Goal: Information Seeking & Learning: Check status

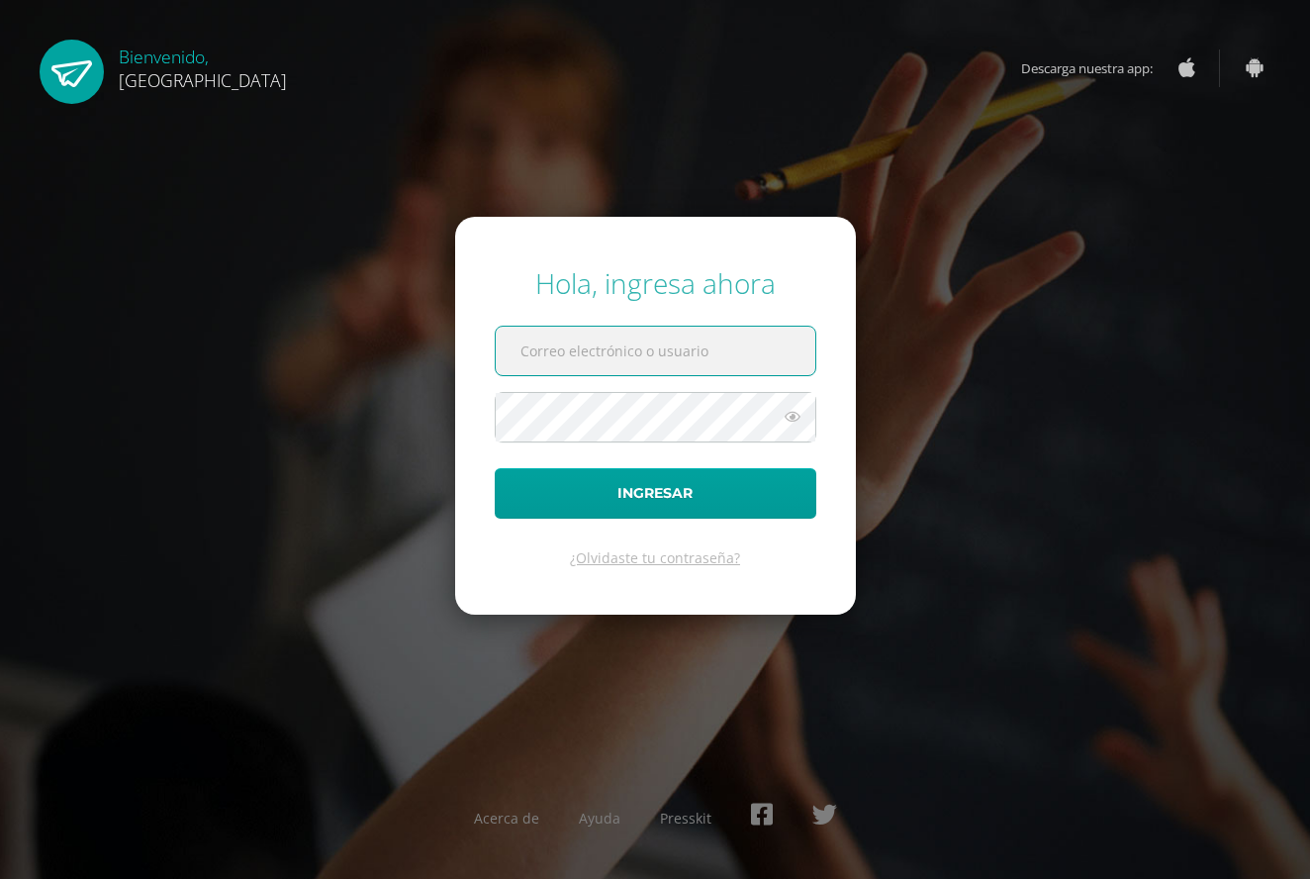
type input "2019158@colegiobelga.edu.gt"
click at [793, 418] on icon at bounding box center [793, 417] width 26 height 24
click at [793, 418] on icon at bounding box center [792, 417] width 28 height 24
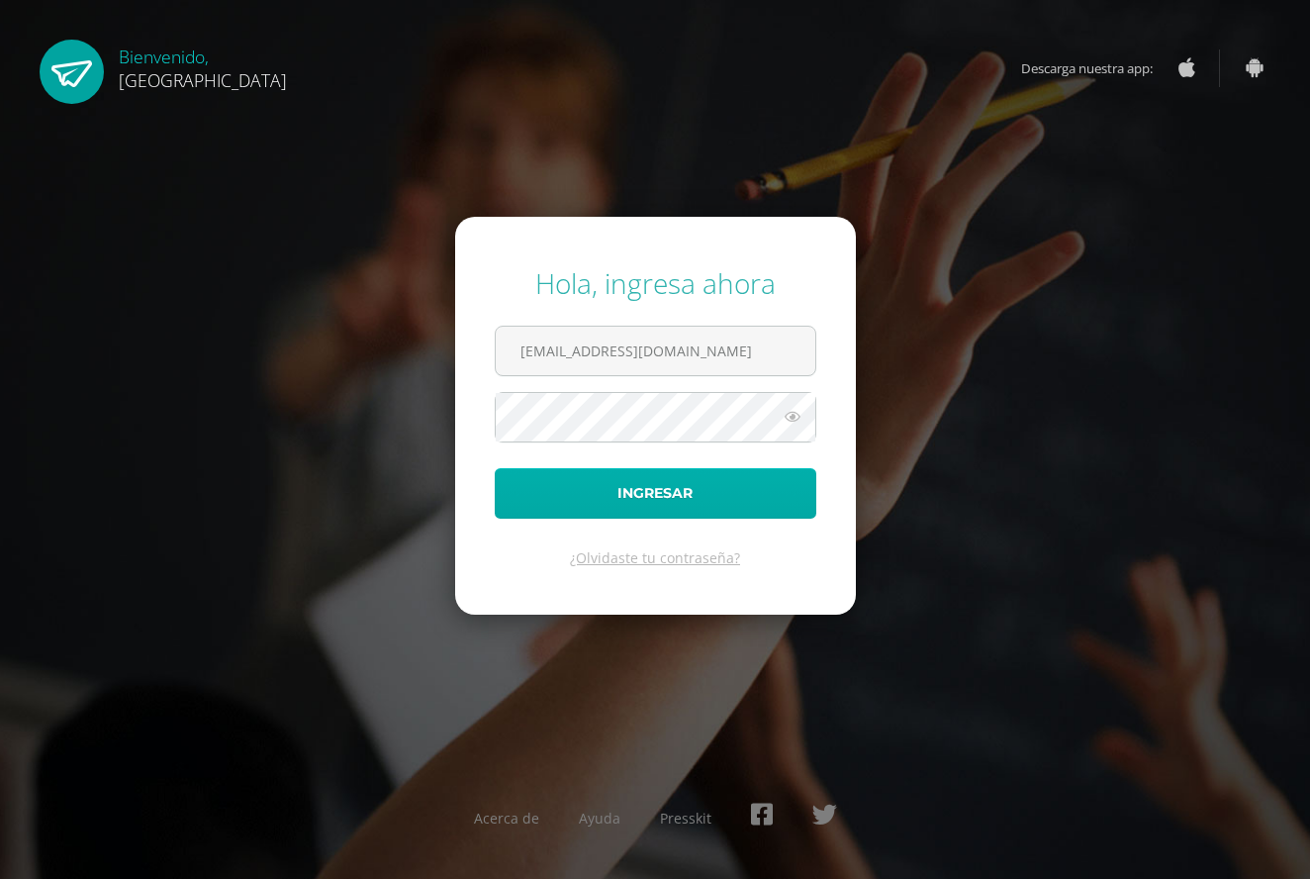
click at [760, 494] on button "Ingresar" at bounding box center [656, 493] width 322 height 50
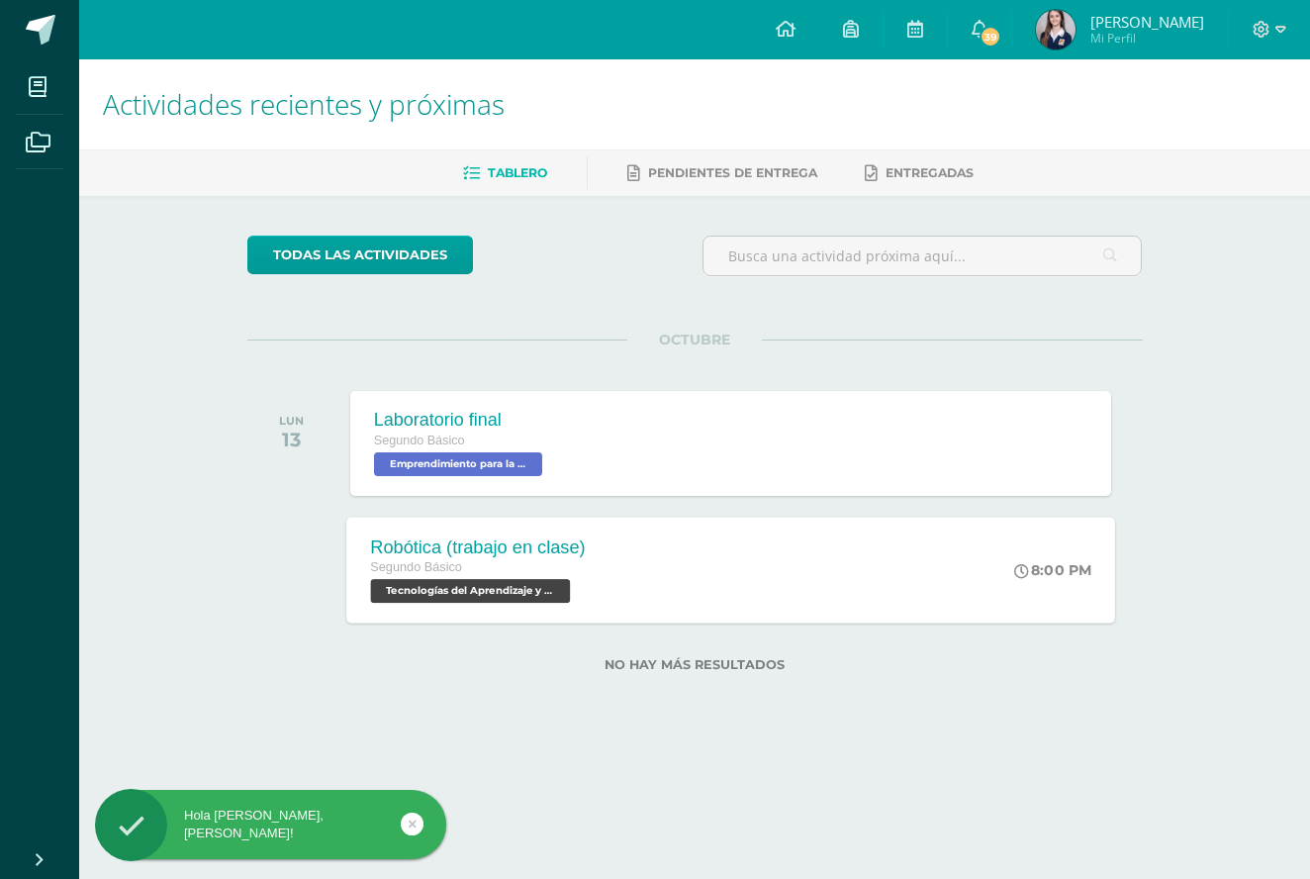
click at [718, 601] on div "Robótica (trabajo en clase) Segundo Básico Tecnologías del Aprendizaje y la Com…" at bounding box center [730, 570] width 769 height 106
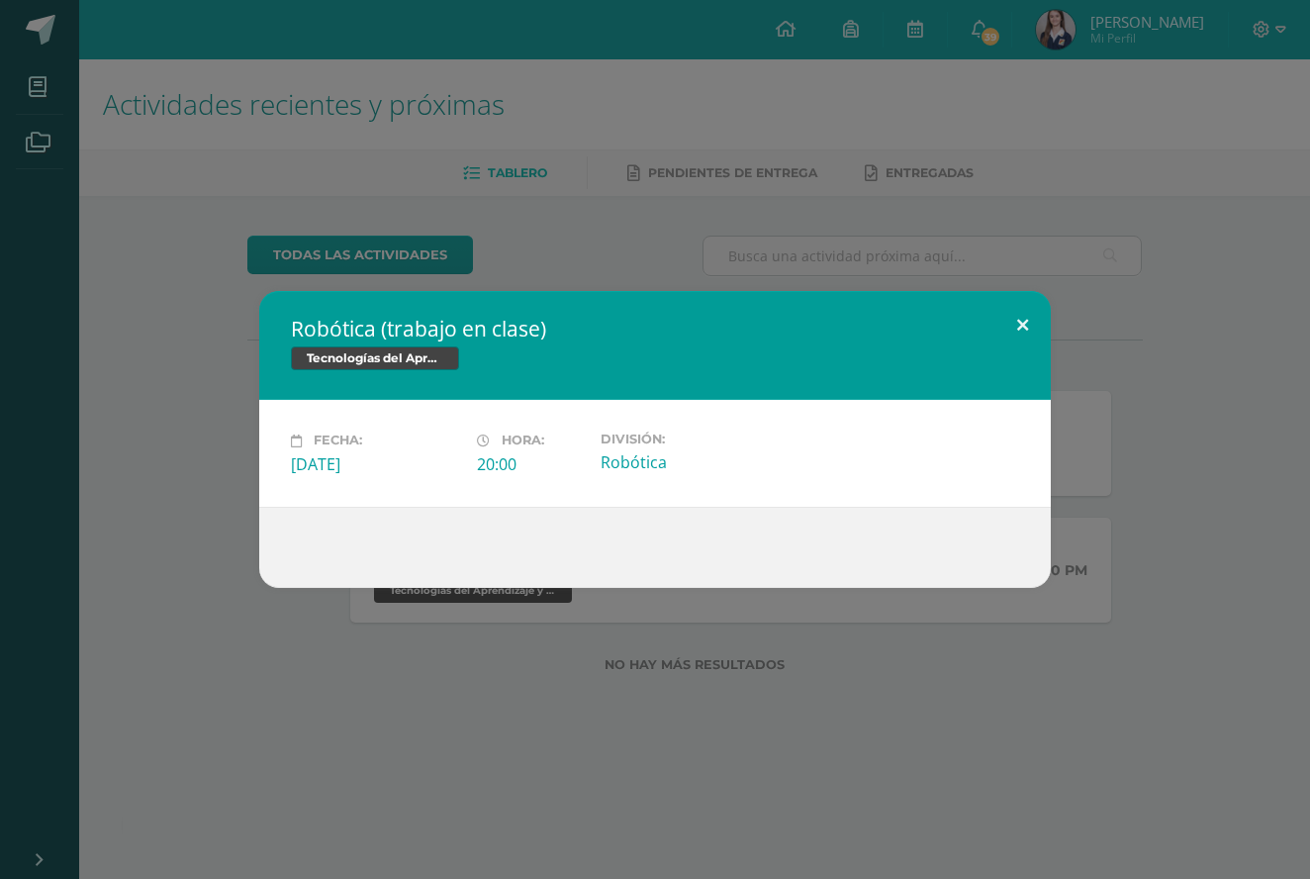
click at [1041, 323] on button at bounding box center [1023, 324] width 56 height 67
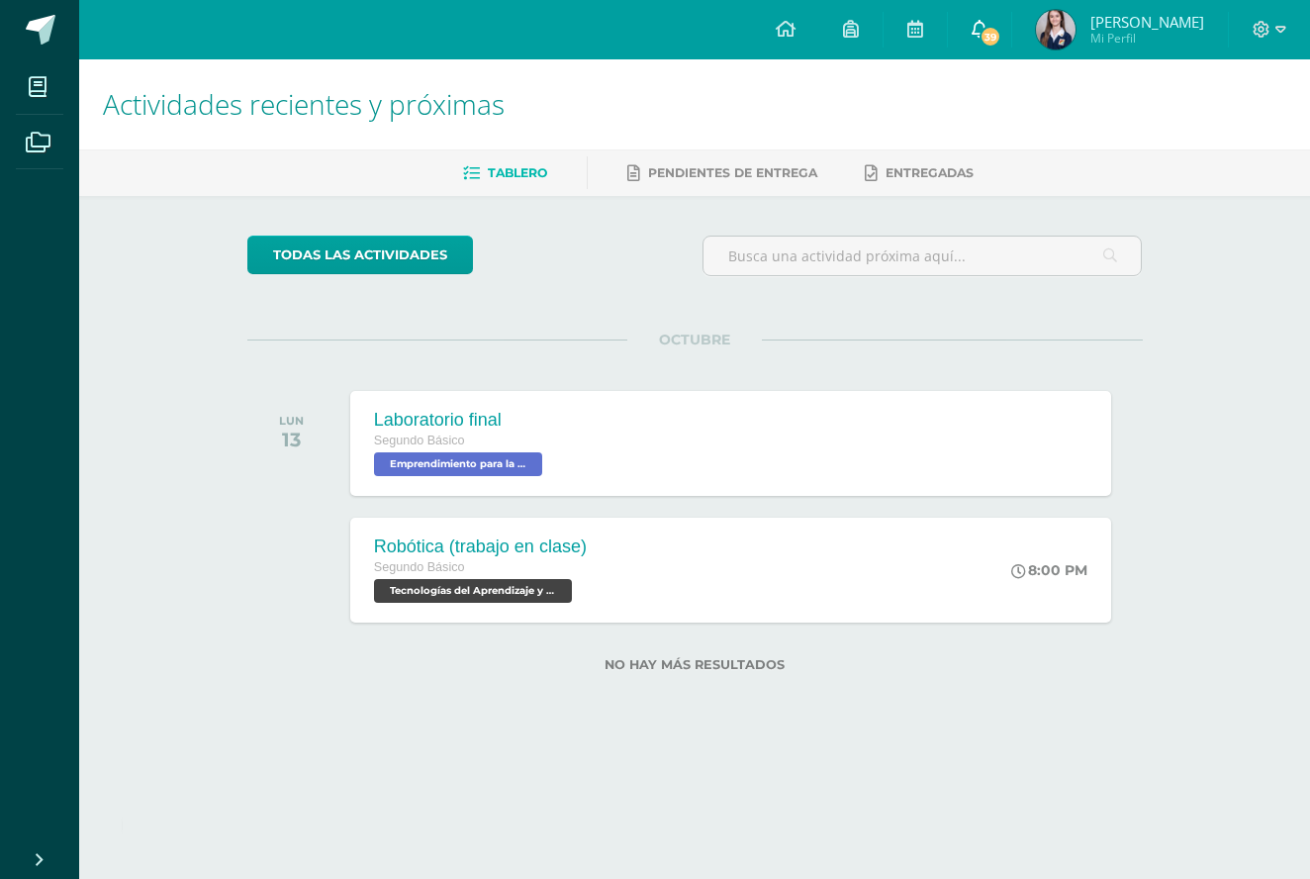
click at [1002, 40] on span "39" at bounding box center [991, 37] width 22 height 22
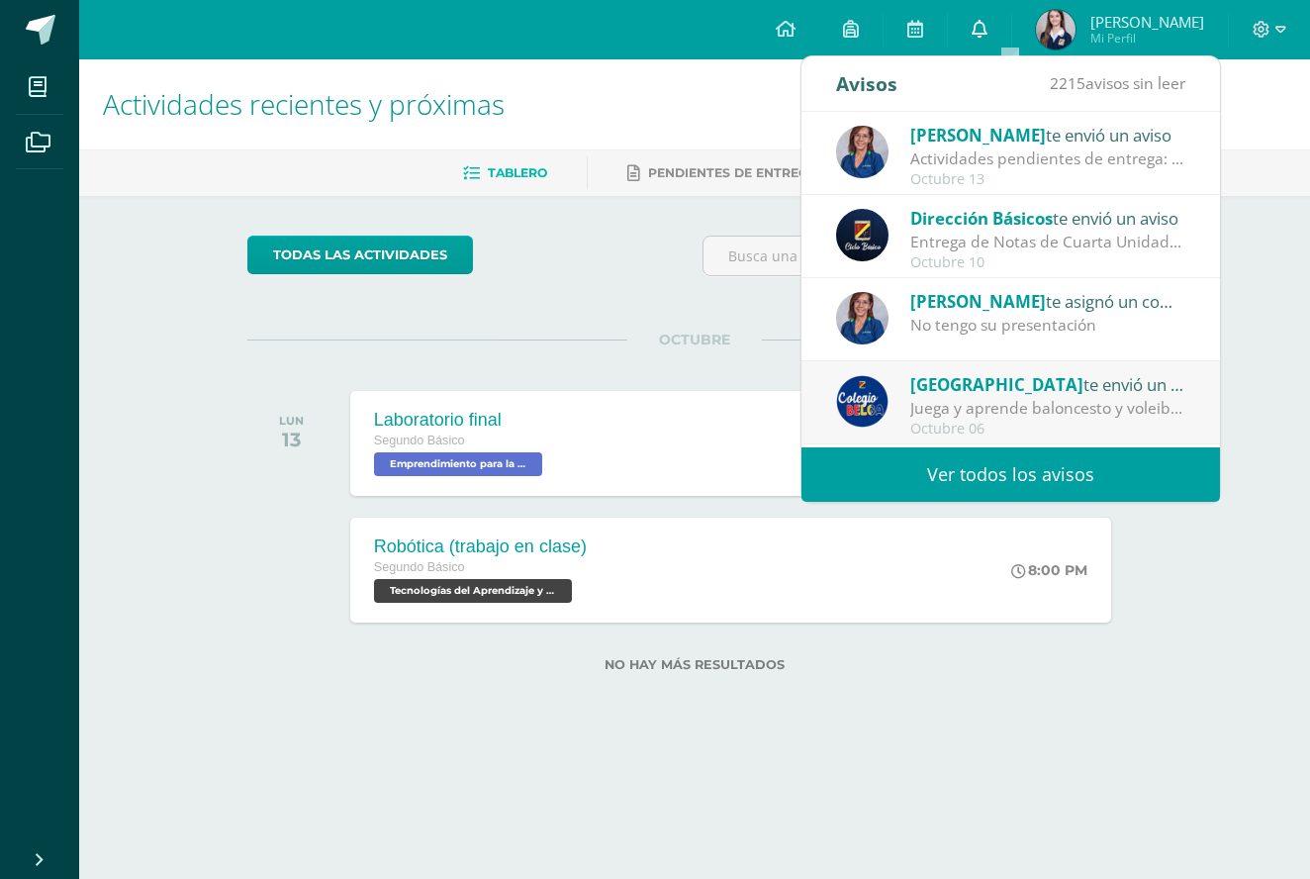
click at [988, 40] on span at bounding box center [980, 30] width 16 height 22
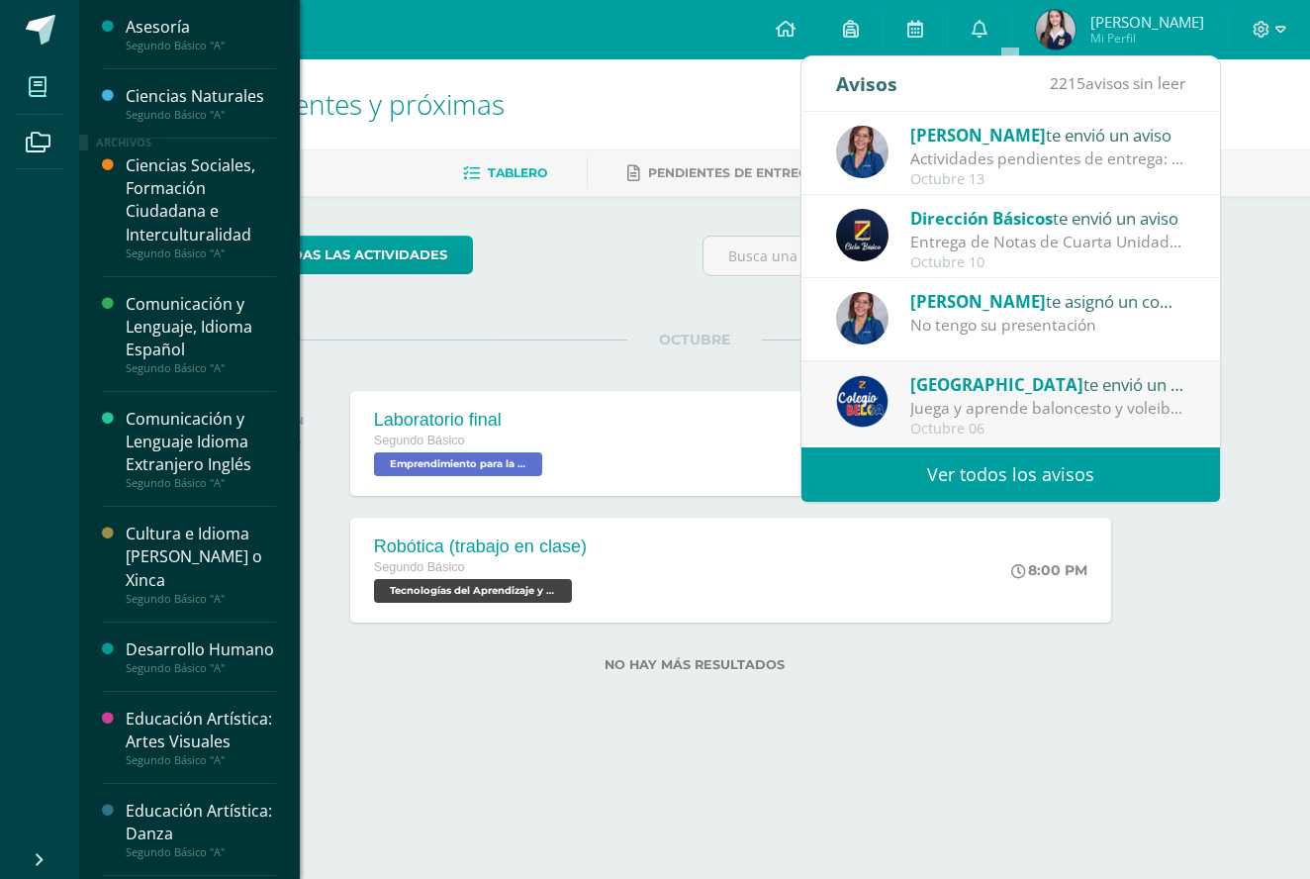
click at [29, 86] on icon at bounding box center [38, 87] width 18 height 20
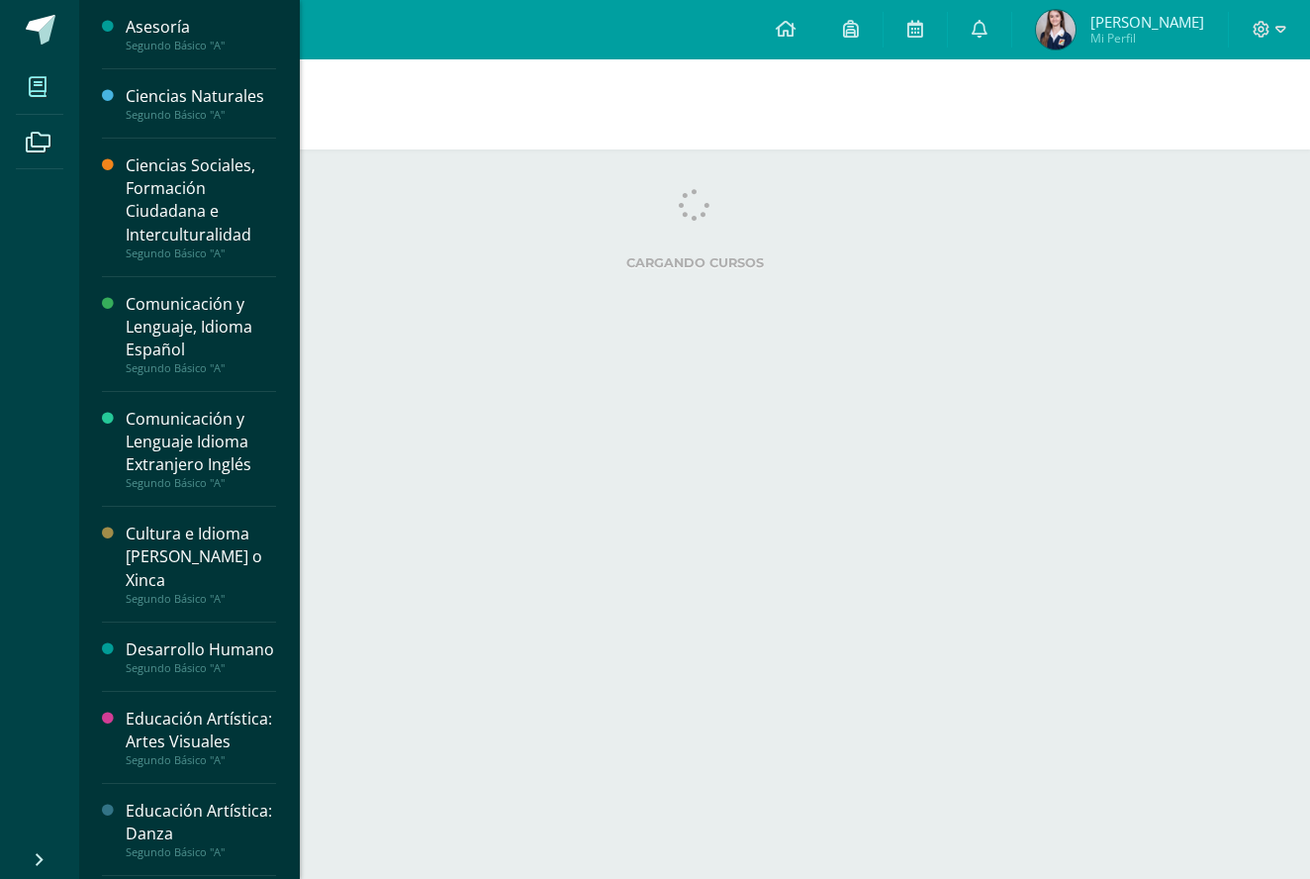
click at [57, 93] on span at bounding box center [38, 86] width 45 height 45
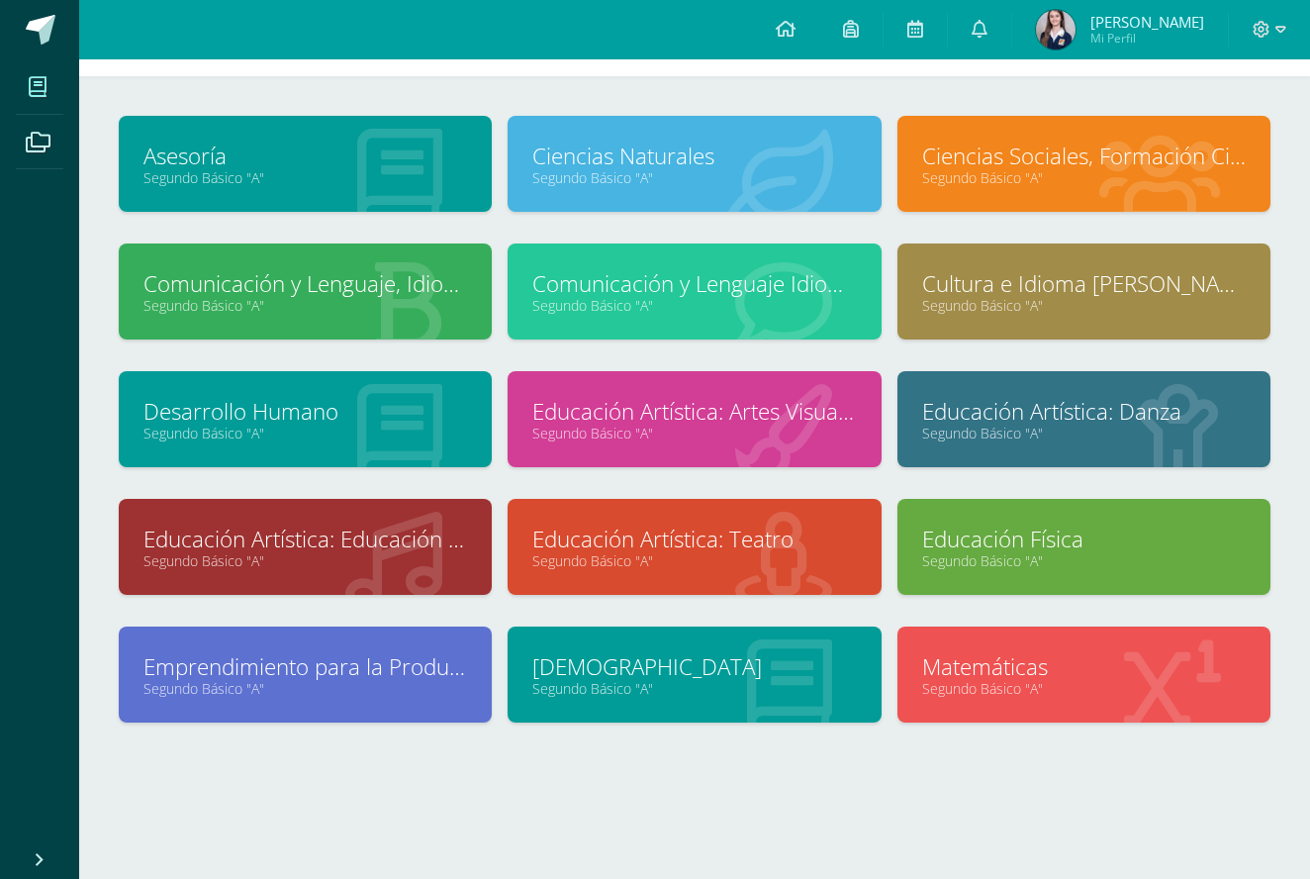
scroll to position [73, 0]
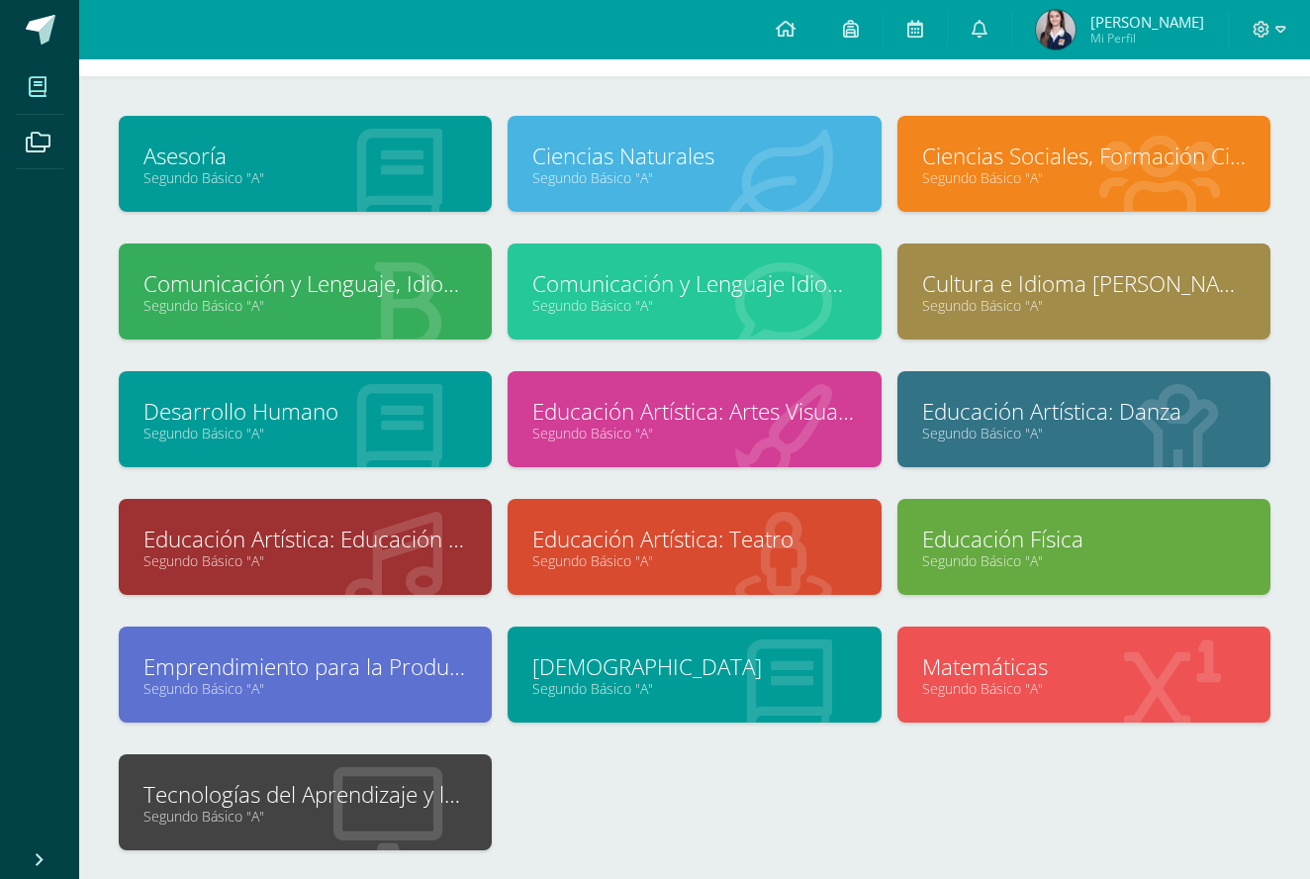
click at [250, 790] on link "Tecnologías del Aprendizaje y la Comunicación" at bounding box center [306, 794] width 324 height 31
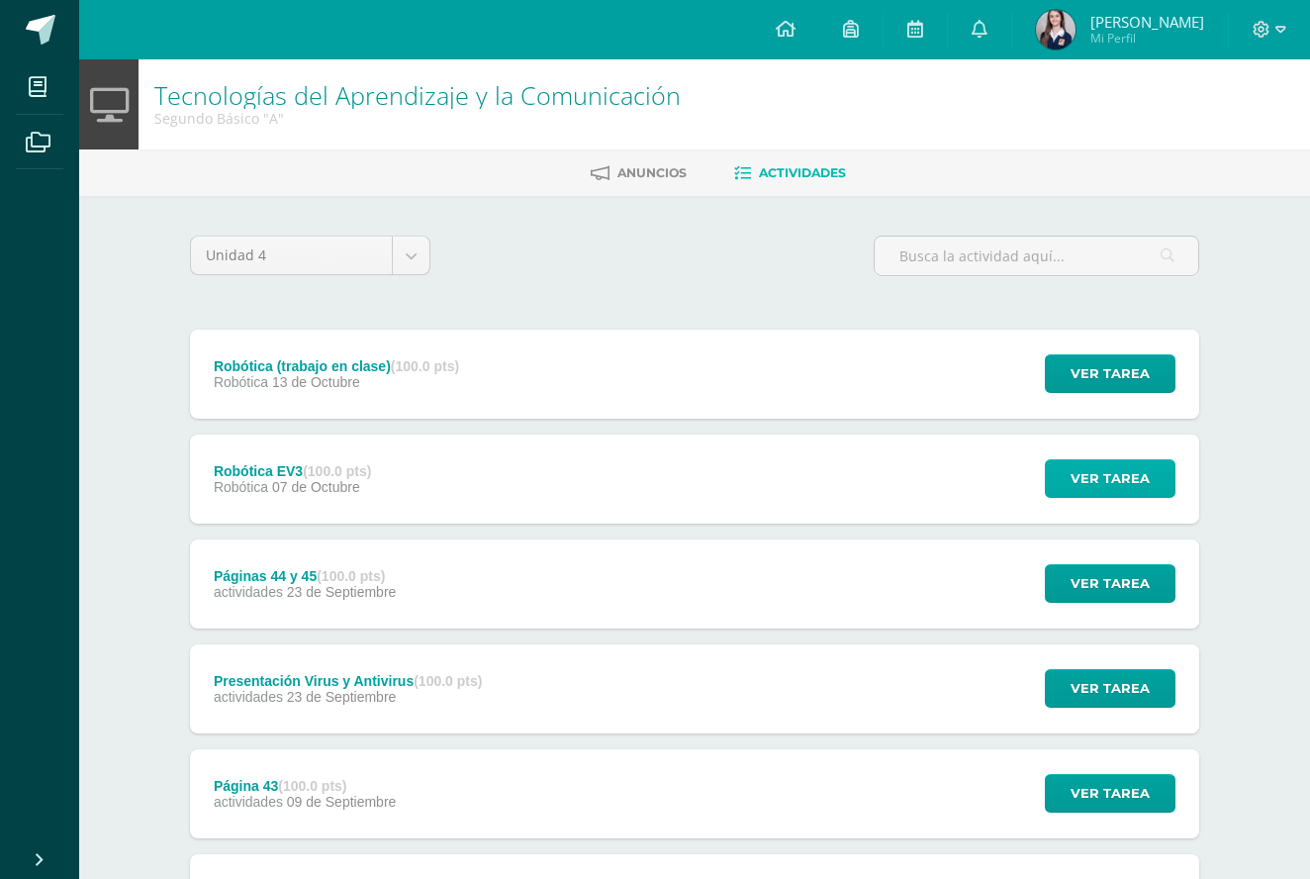
click at [1087, 472] on span "Ver tarea" at bounding box center [1110, 478] width 79 height 37
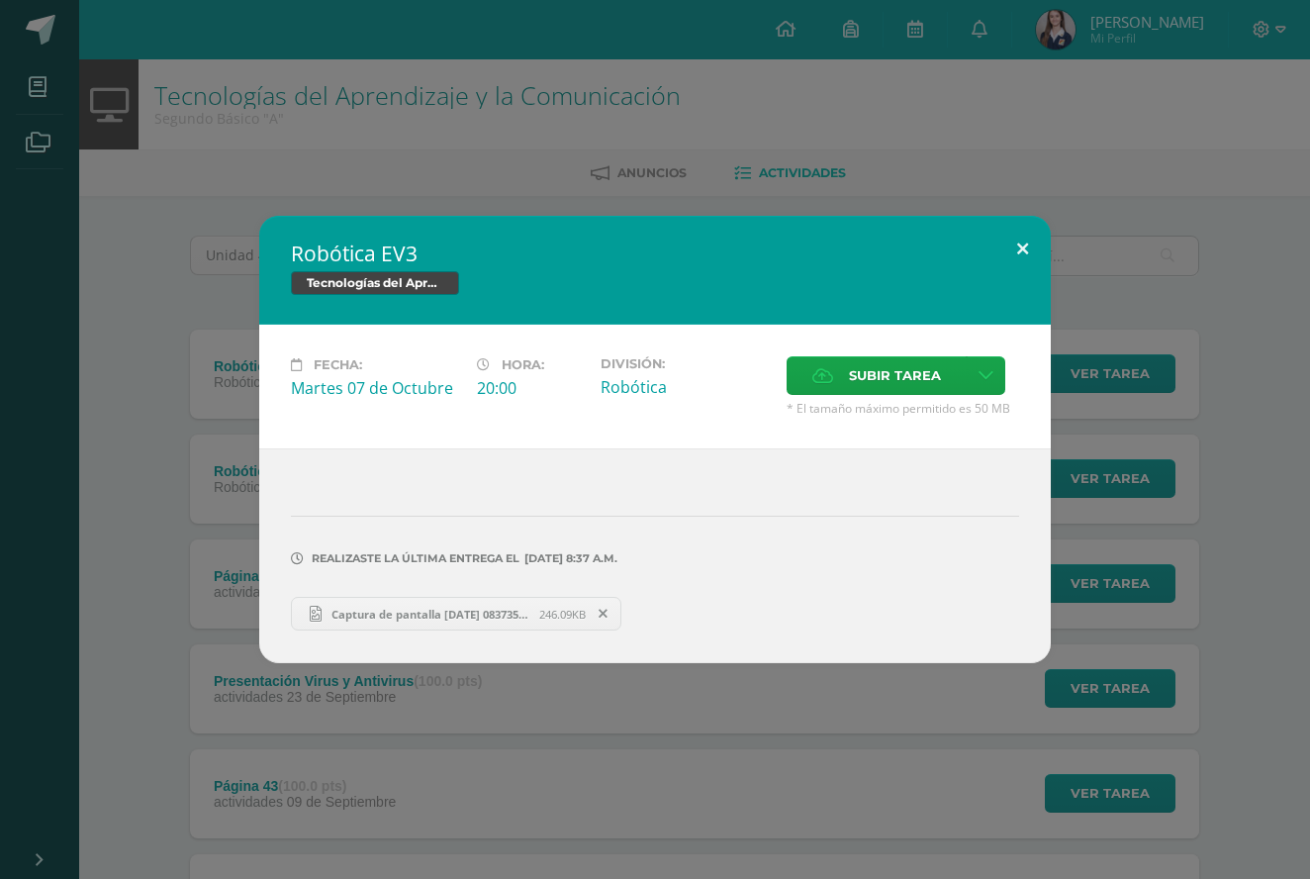
click at [1028, 250] on button at bounding box center [1023, 249] width 56 height 67
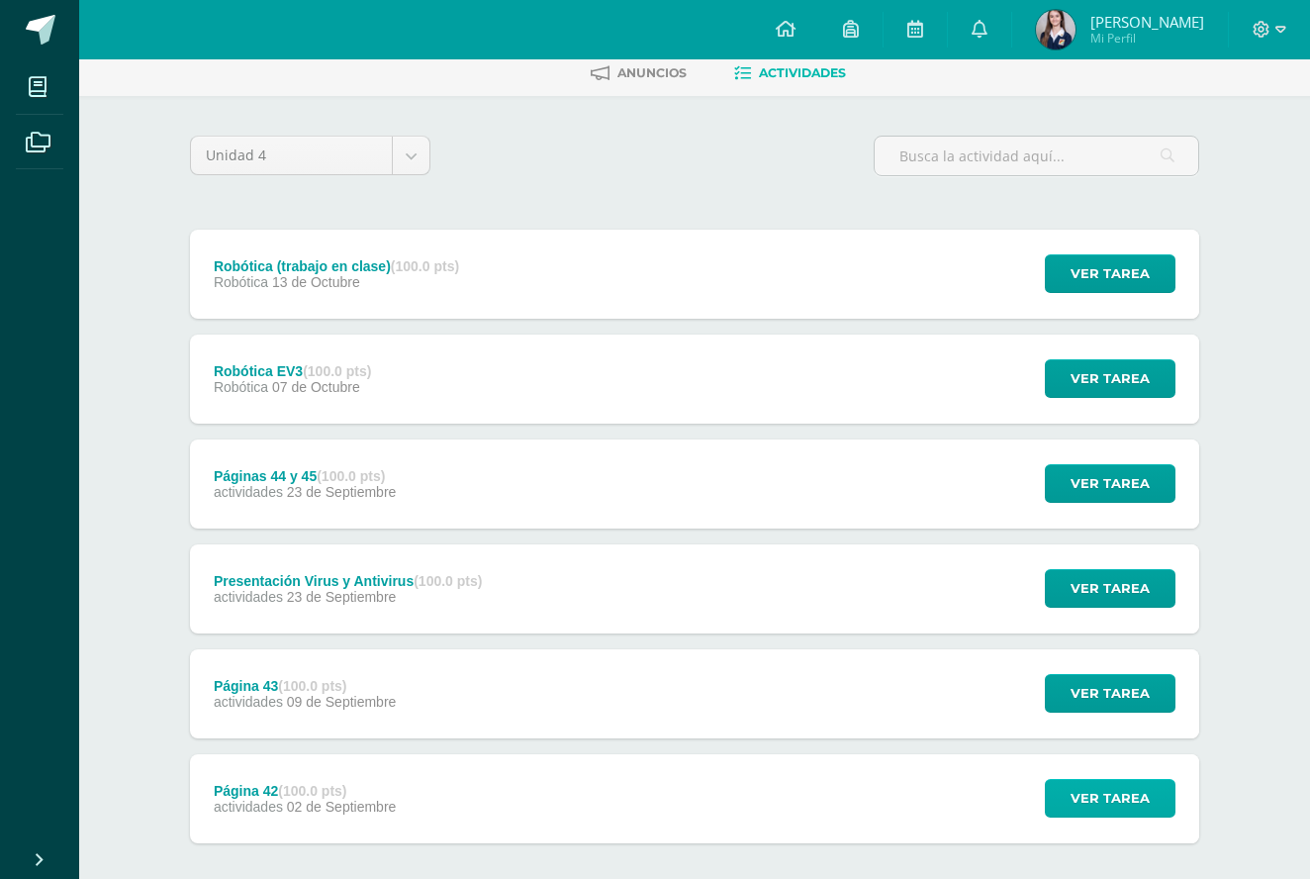
click at [1098, 788] on span "Ver tarea" at bounding box center [1110, 798] width 79 height 37
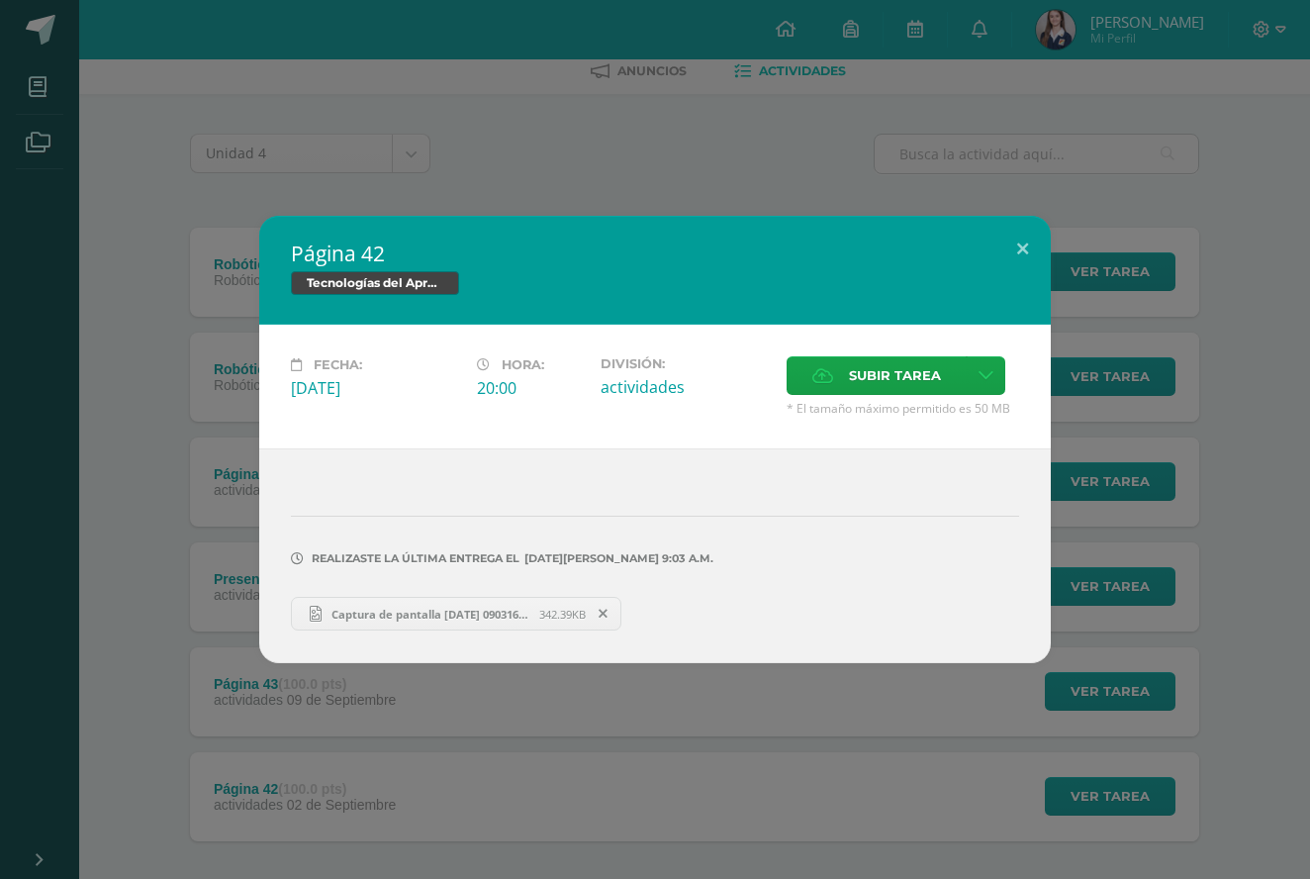
drag, startPoint x: 1021, startPoint y: 250, endPoint x: 1048, endPoint y: 447, distance: 198.8
click at [1021, 250] on button at bounding box center [1023, 249] width 56 height 67
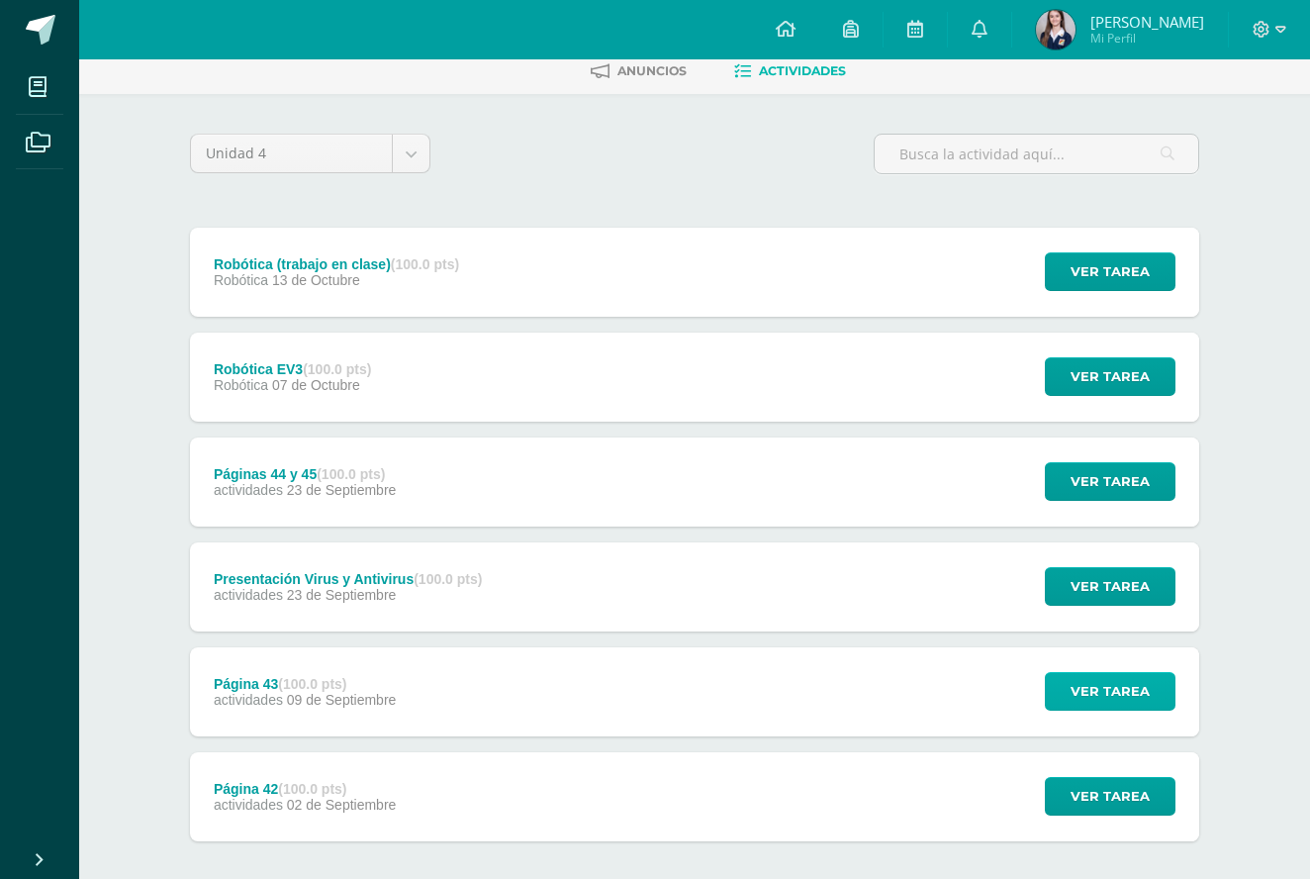
click at [1080, 693] on span "Ver tarea" at bounding box center [1110, 691] width 79 height 37
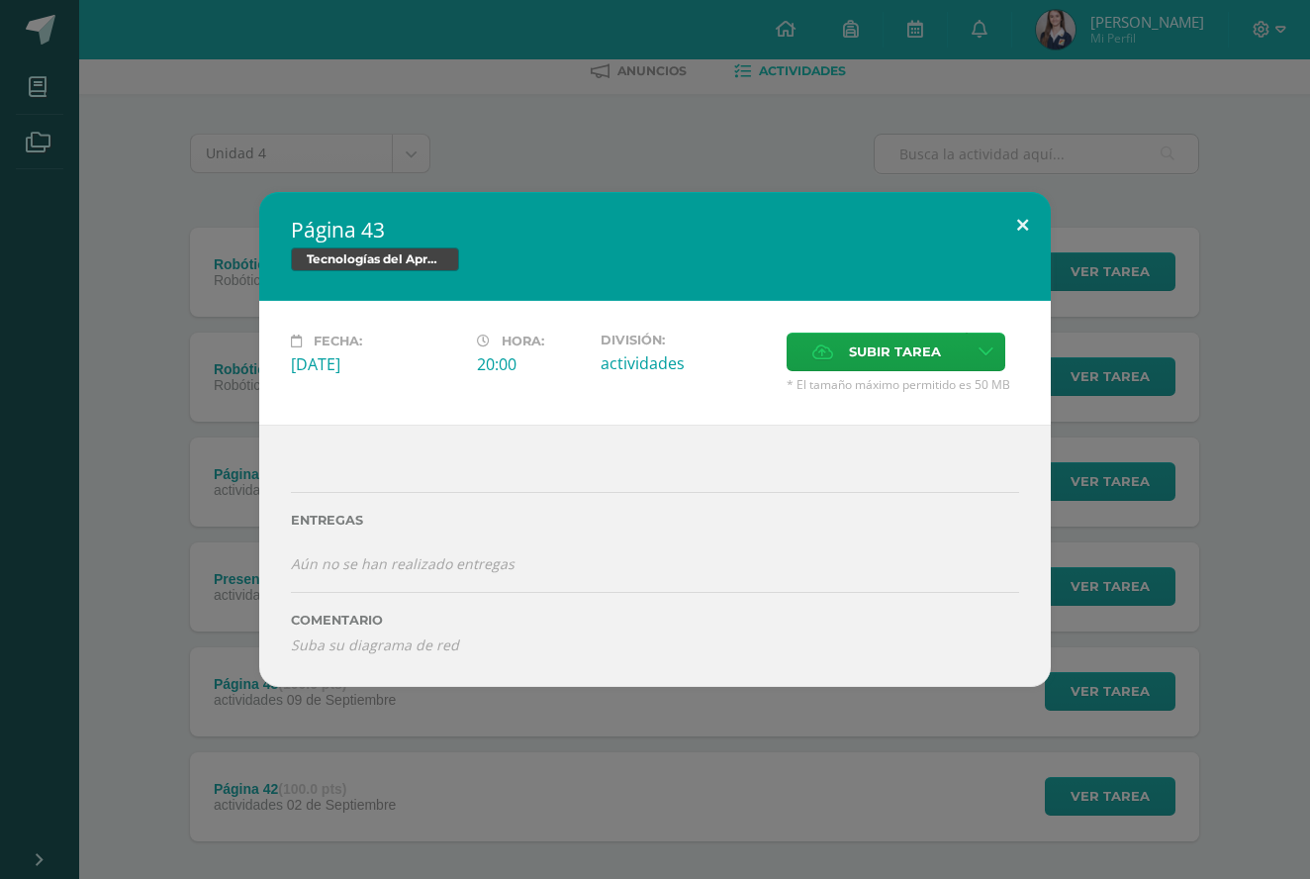
drag, startPoint x: 1020, startPoint y: 228, endPoint x: 1021, endPoint y: 239, distance: 10.9
click at [1020, 228] on button at bounding box center [1023, 225] width 56 height 67
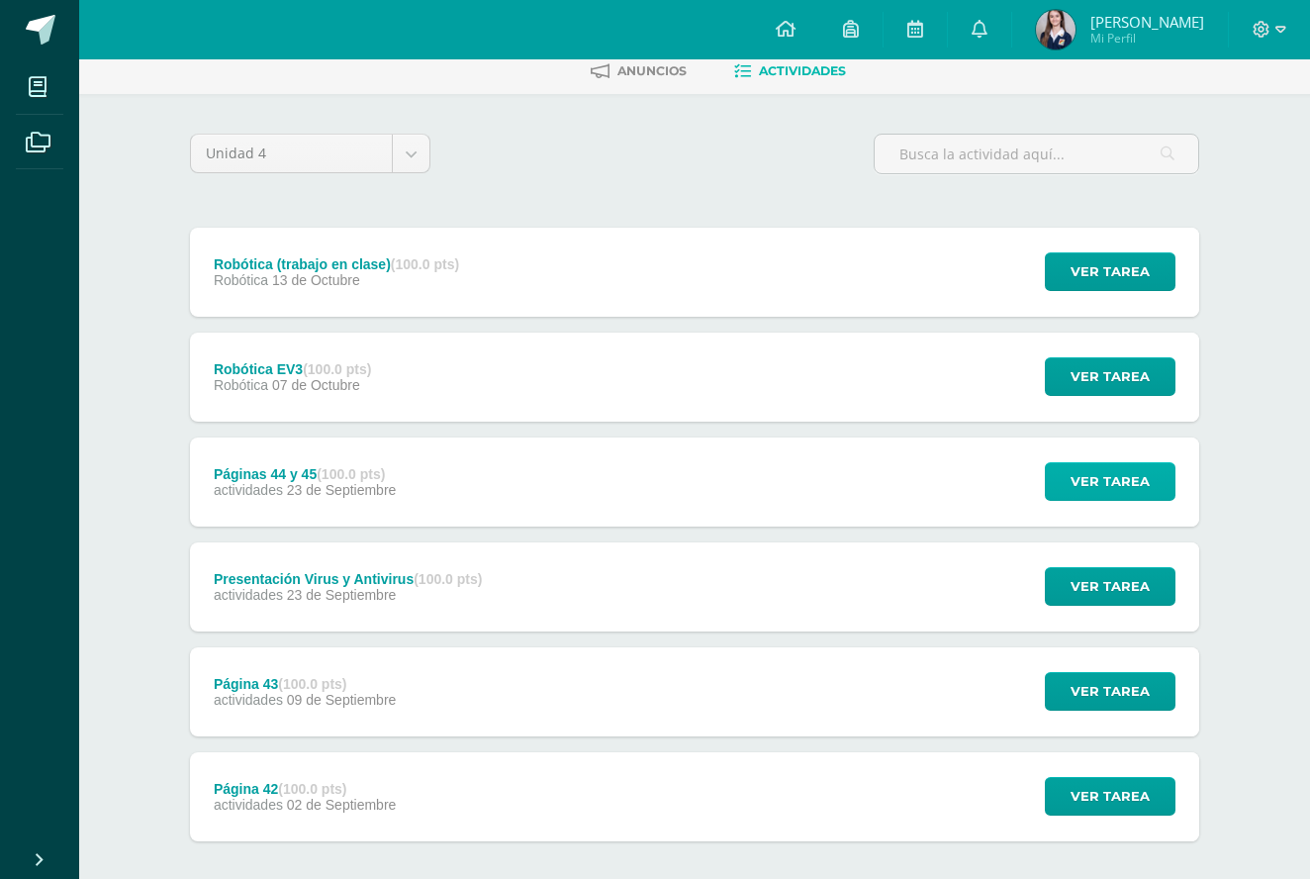
click at [1101, 499] on span "Ver tarea" at bounding box center [1110, 481] width 79 height 37
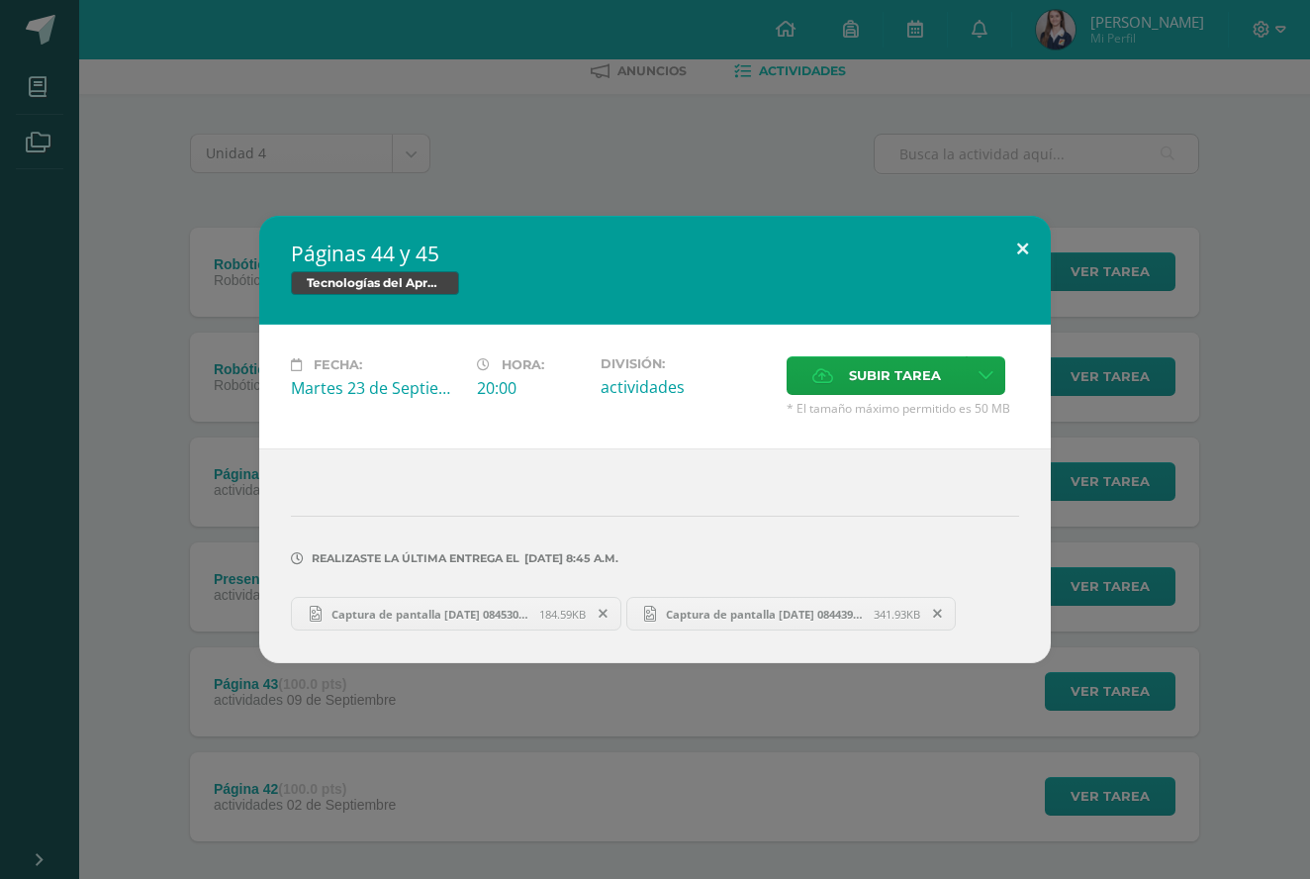
click at [1033, 253] on button at bounding box center [1023, 249] width 56 height 67
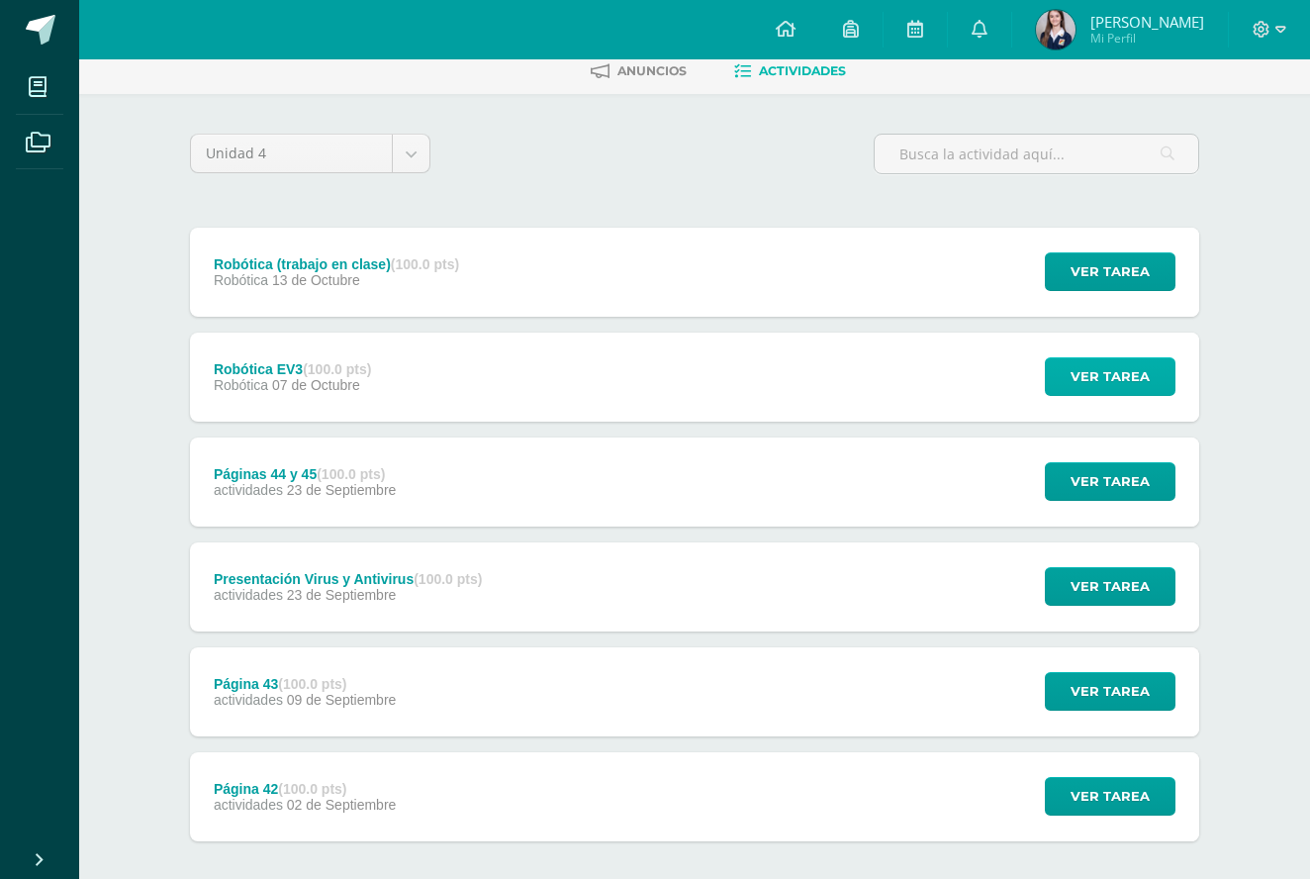
click at [1103, 374] on span "Ver tarea" at bounding box center [1110, 376] width 79 height 37
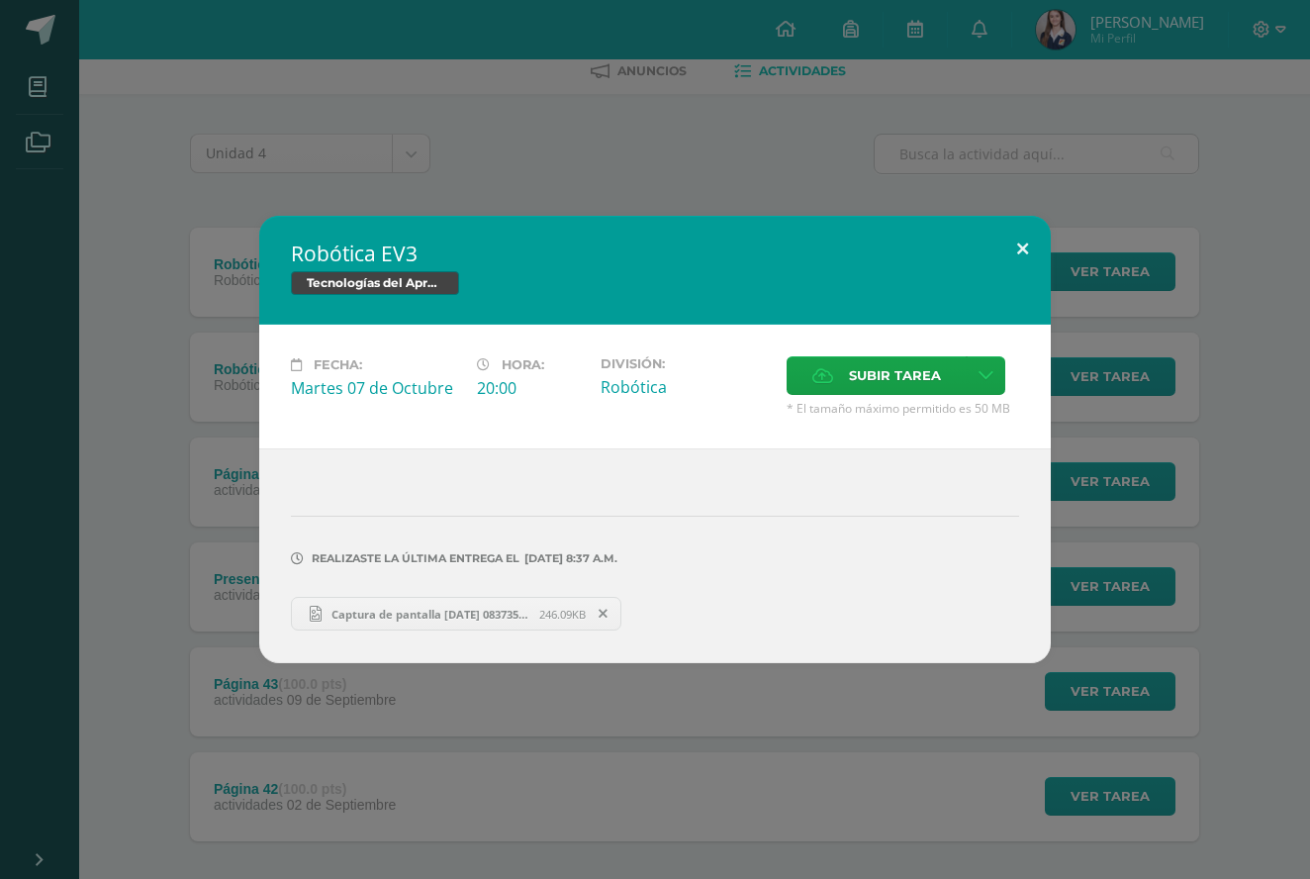
click at [1019, 262] on button at bounding box center [1023, 249] width 56 height 67
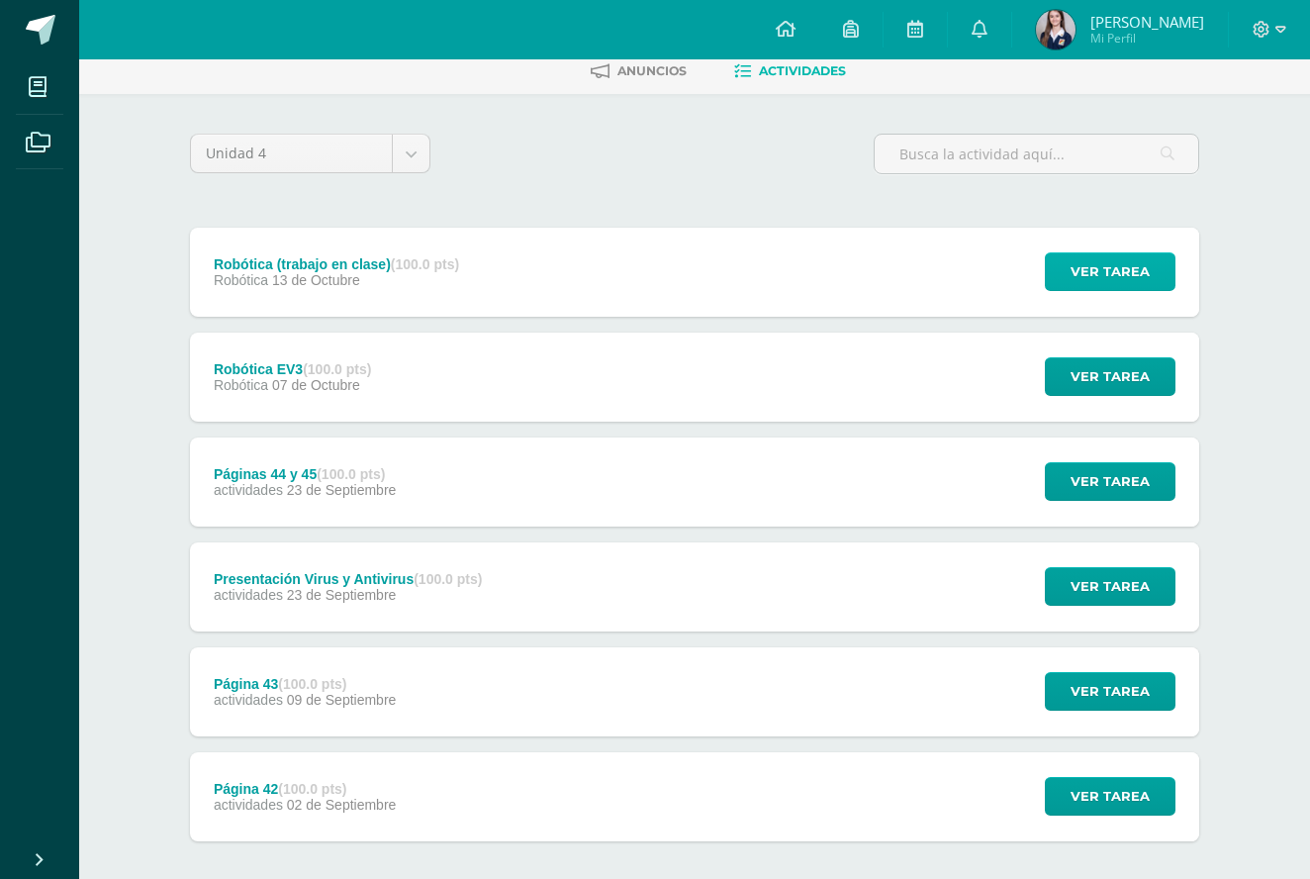
click at [1117, 289] on span "Ver tarea" at bounding box center [1110, 271] width 79 height 37
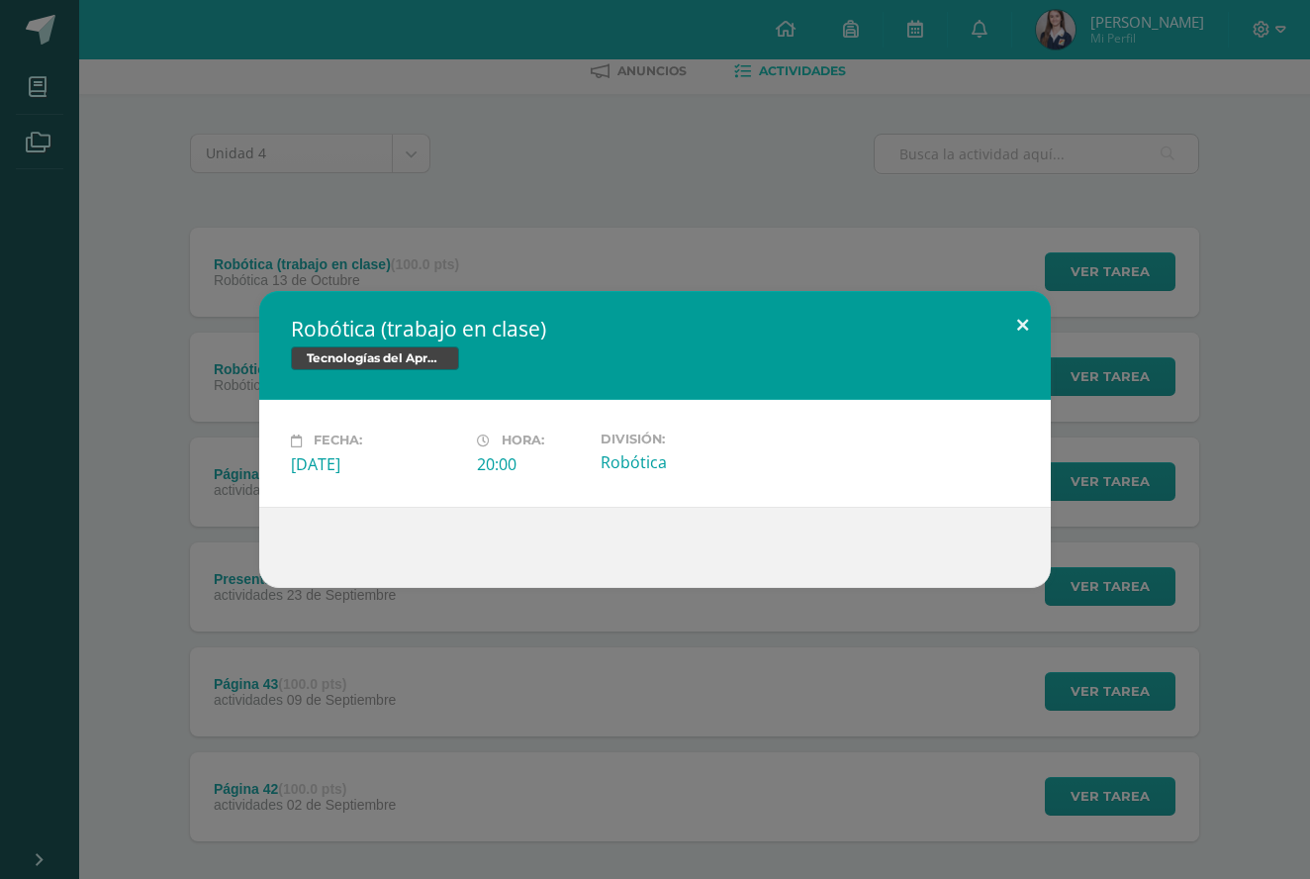
click at [1021, 327] on button at bounding box center [1023, 324] width 56 height 67
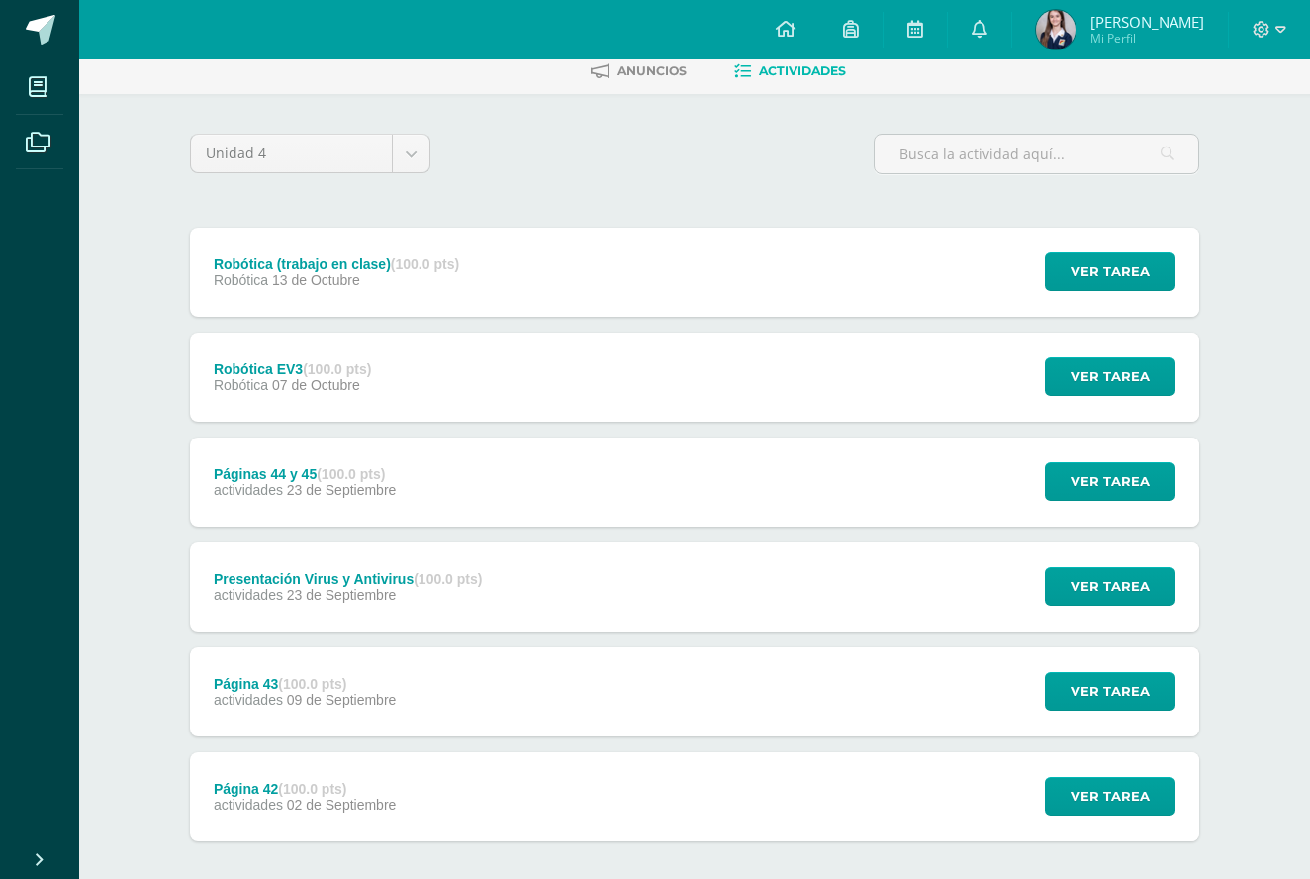
click at [1088, 618] on div "Ver tarea" at bounding box center [1107, 586] width 184 height 89
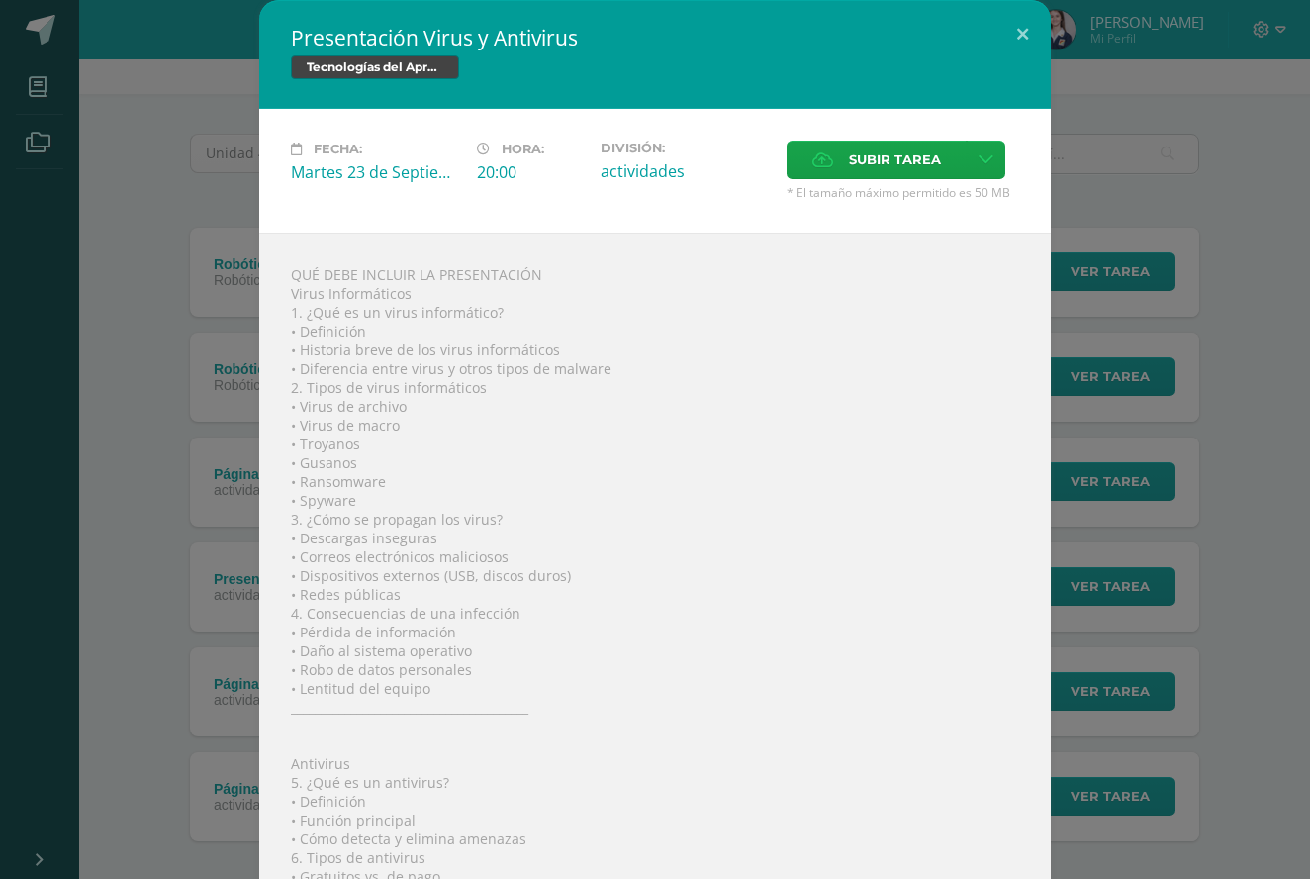
scroll to position [0, 0]
click at [1041, 26] on button at bounding box center [1023, 33] width 56 height 67
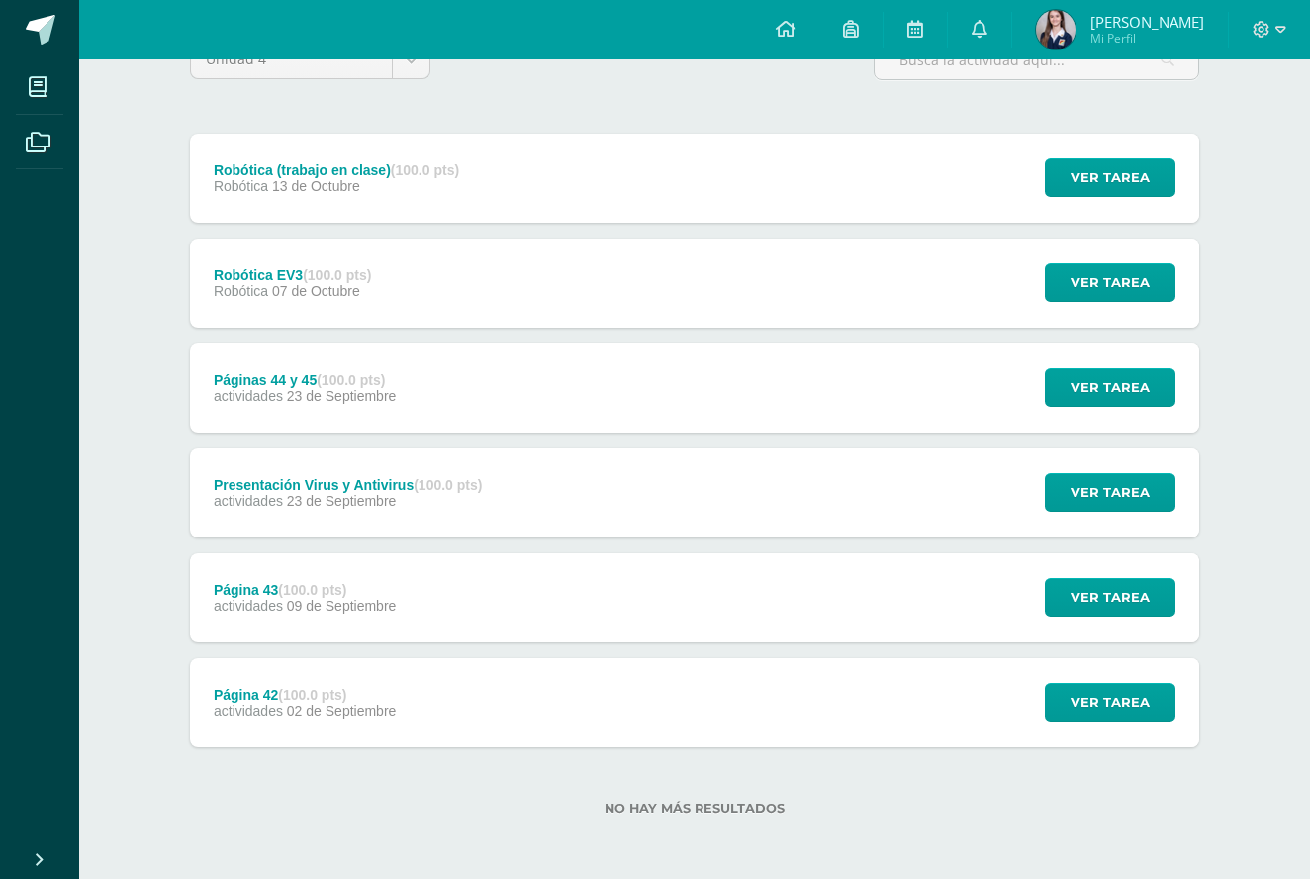
scroll to position [196, 0]
click at [1064, 588] on button "Ver tarea" at bounding box center [1110, 597] width 131 height 39
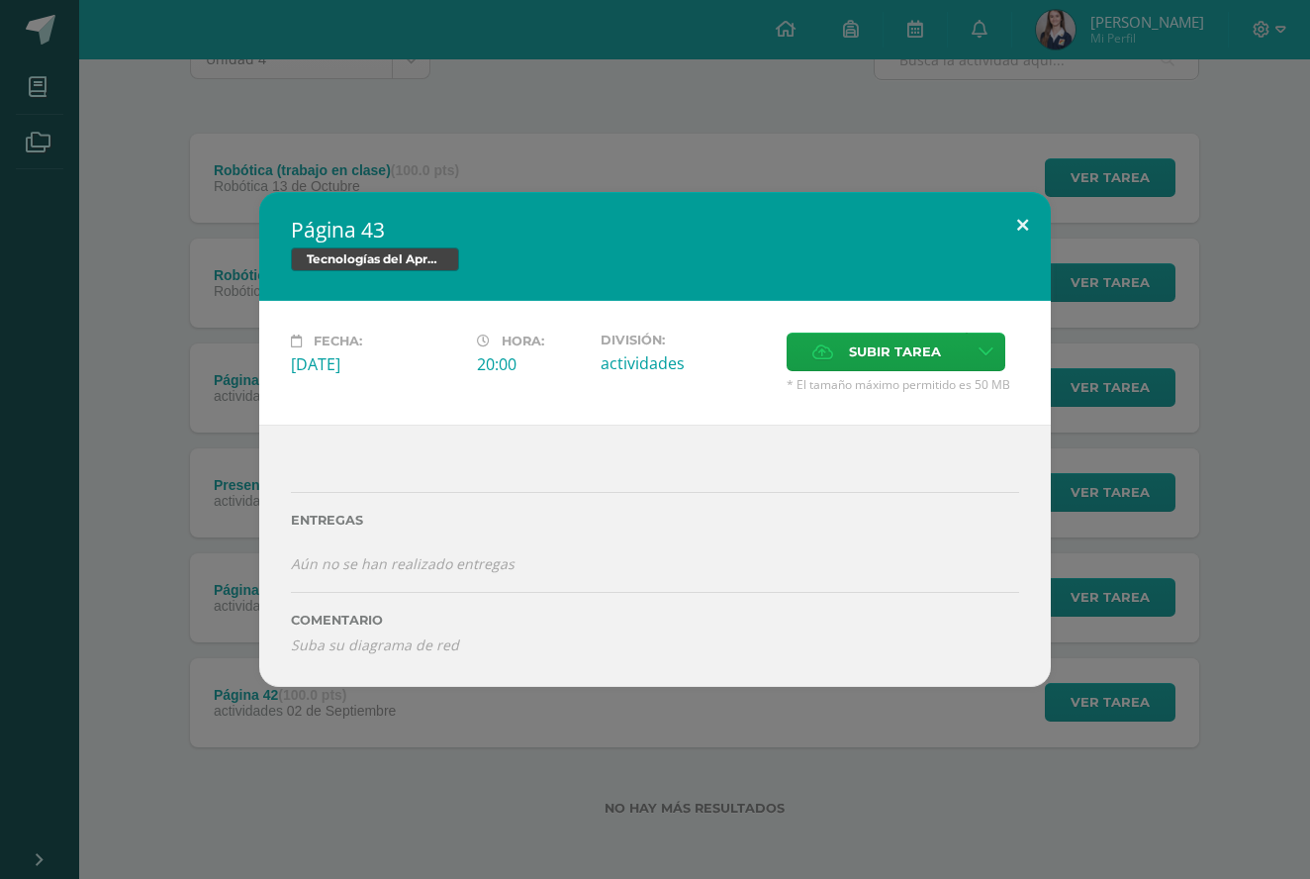
click at [1028, 230] on button at bounding box center [1023, 225] width 56 height 67
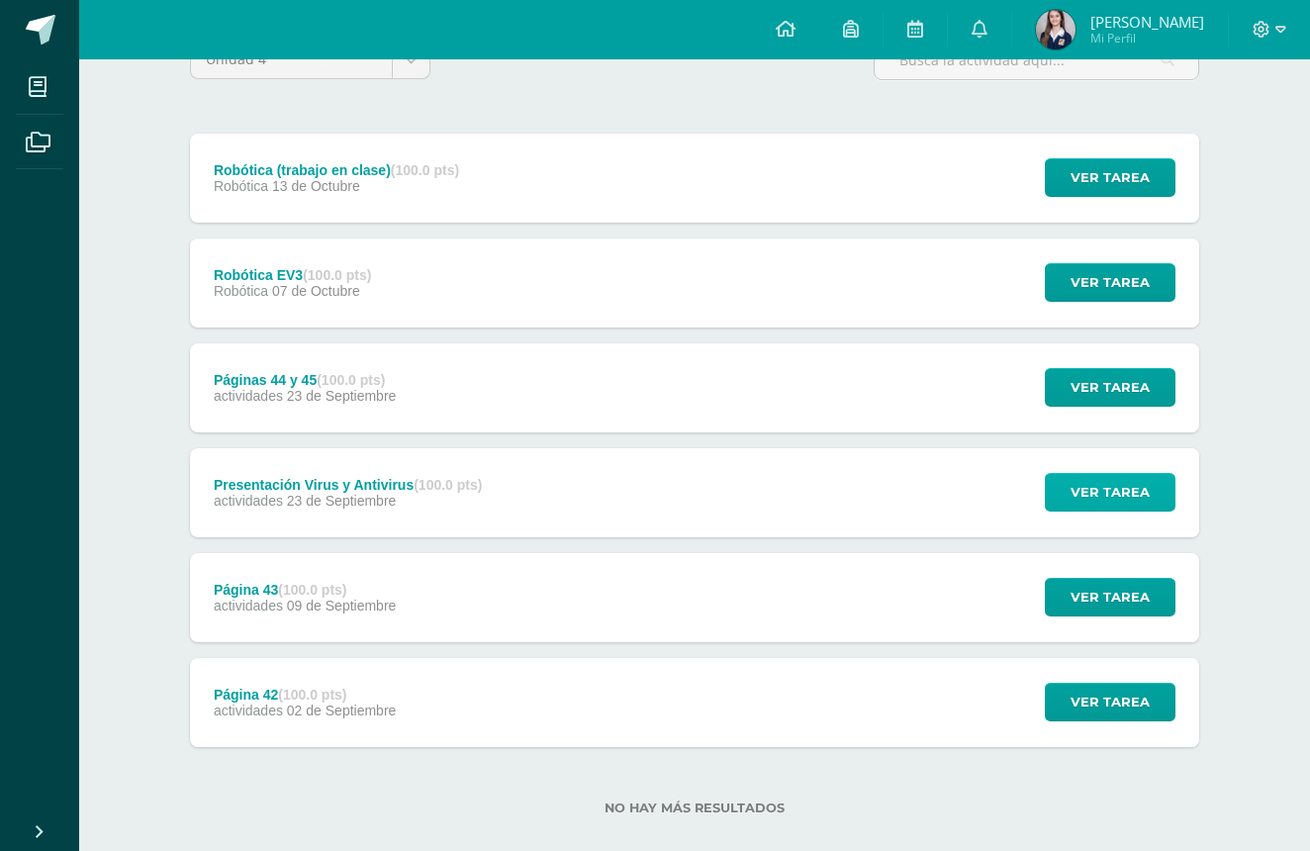
click at [1108, 498] on span "Ver tarea" at bounding box center [1110, 492] width 79 height 37
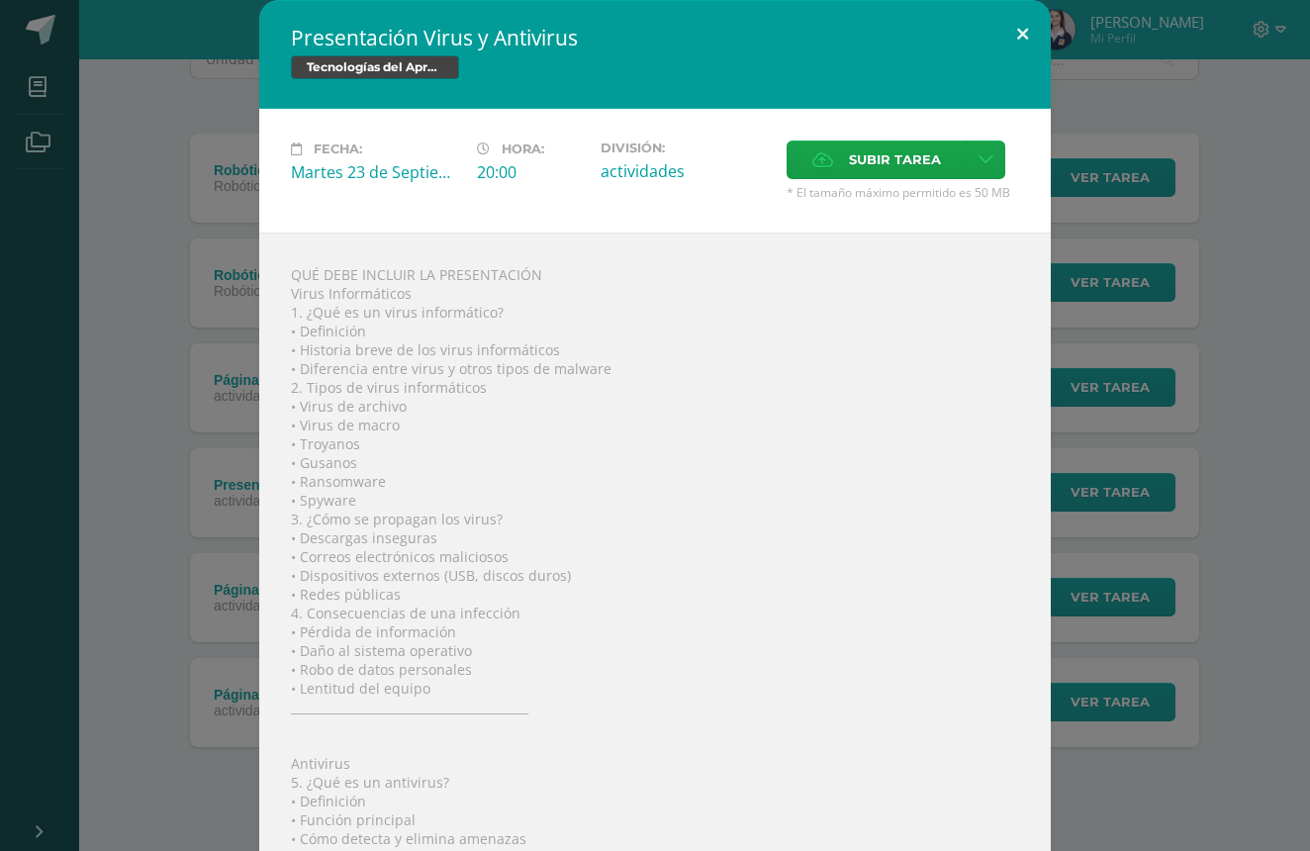
click at [1025, 32] on button at bounding box center [1023, 33] width 56 height 67
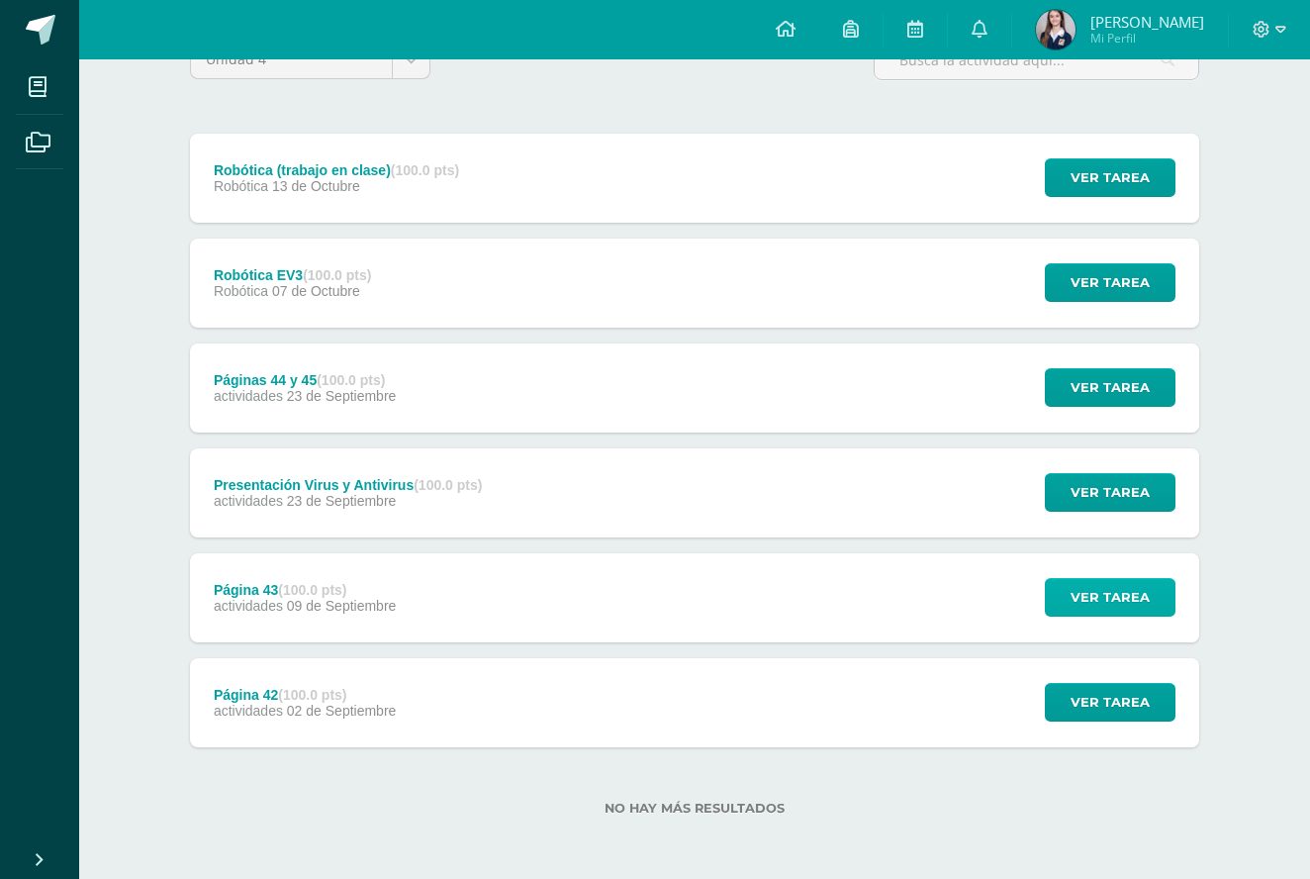
click at [1107, 596] on span "Ver tarea" at bounding box center [1110, 597] width 79 height 37
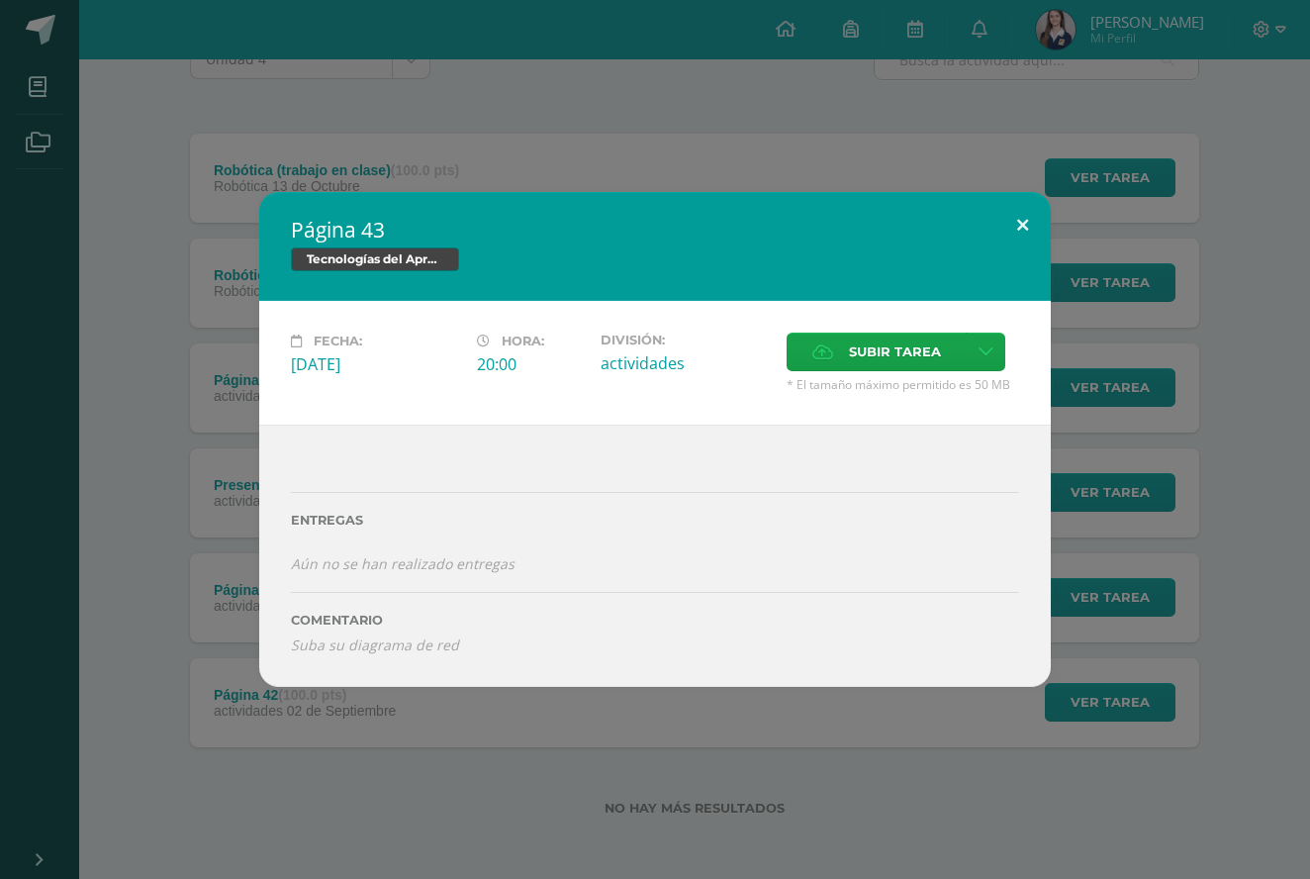
click at [1030, 239] on button at bounding box center [1023, 225] width 56 height 67
